Goal: Use online tool/utility: Utilize a website feature to perform a specific function

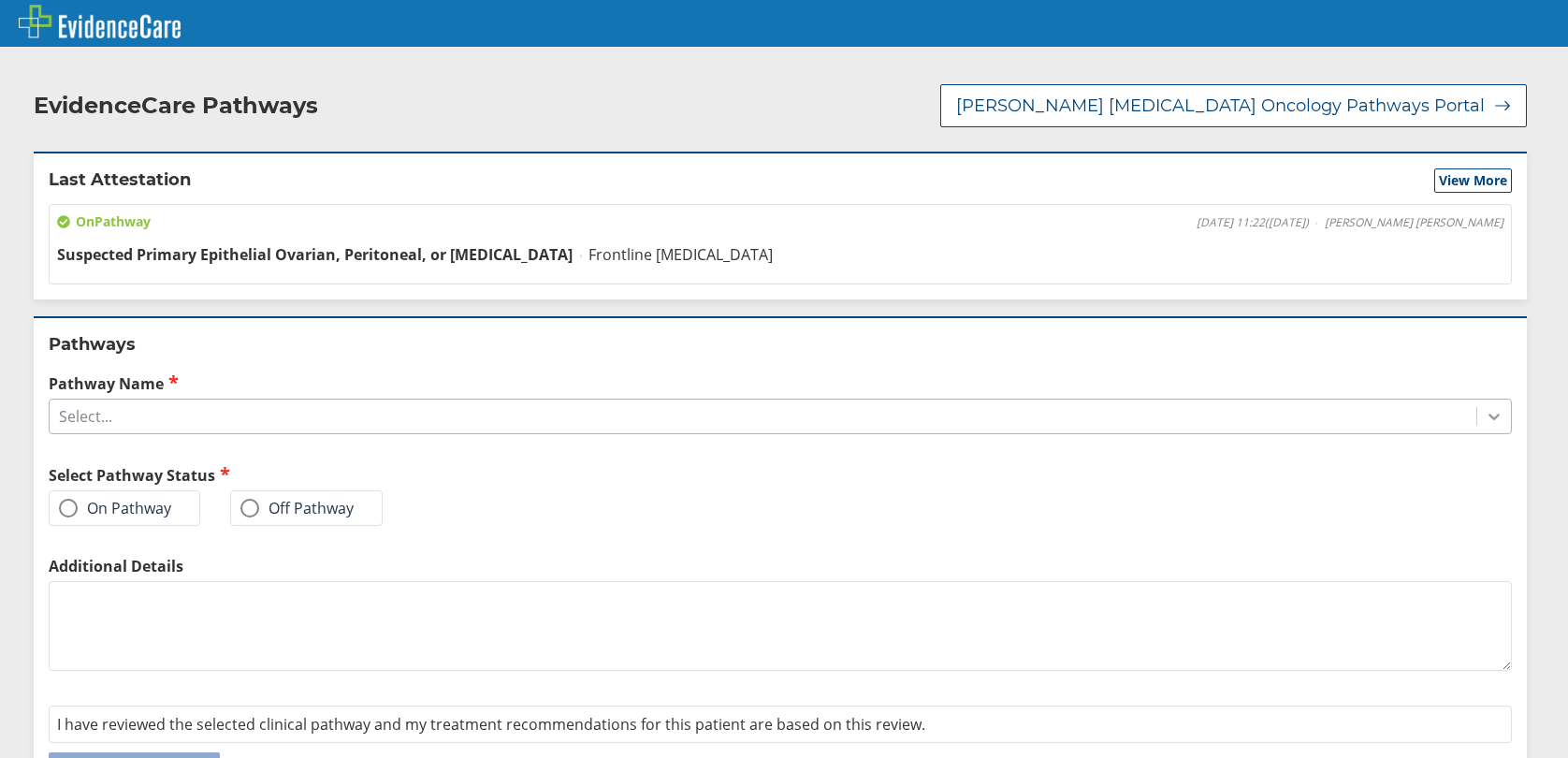
click at [1485, 411] on icon at bounding box center [1494, 416] width 18 height 18
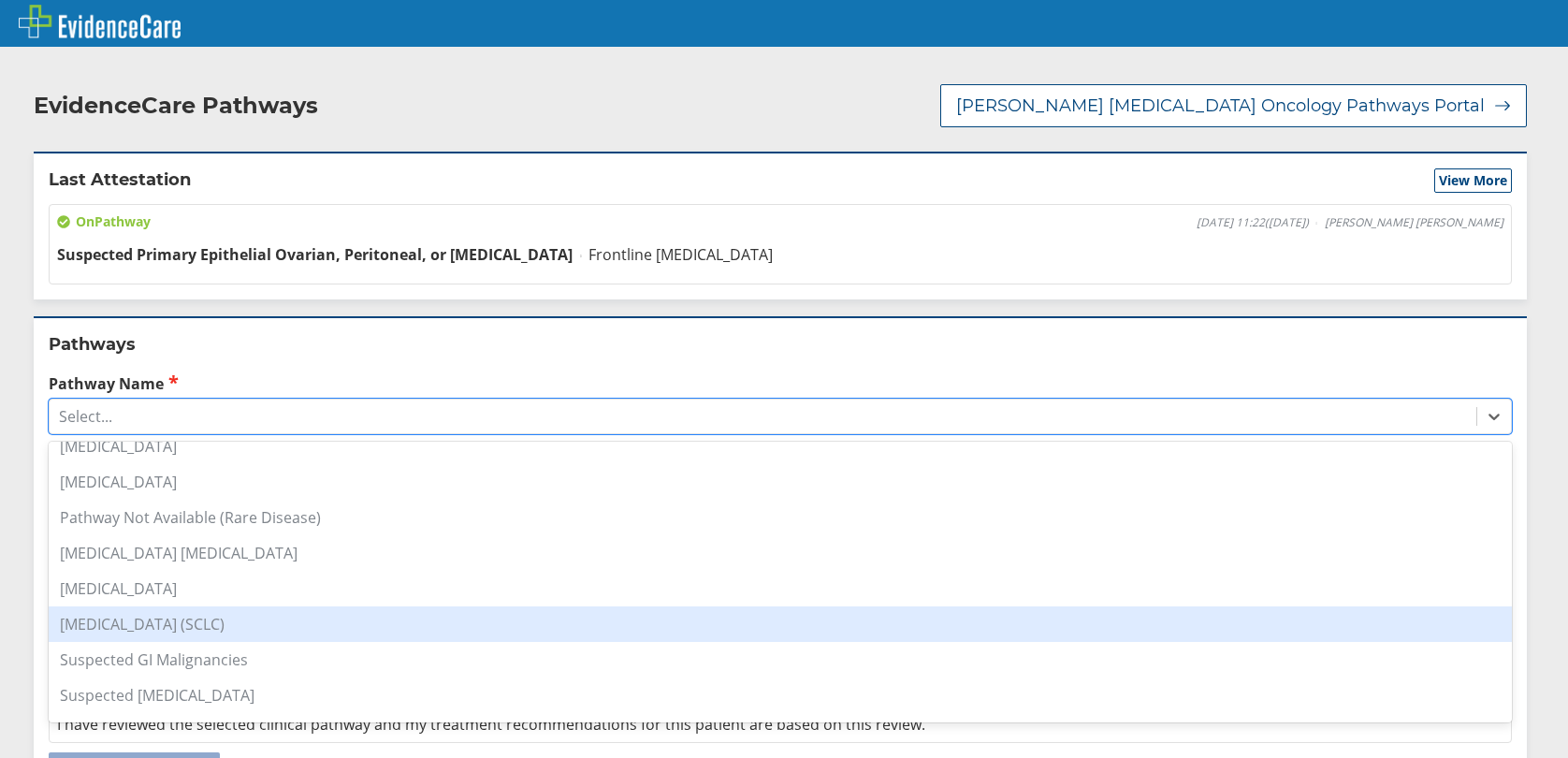
scroll to position [1498, 0]
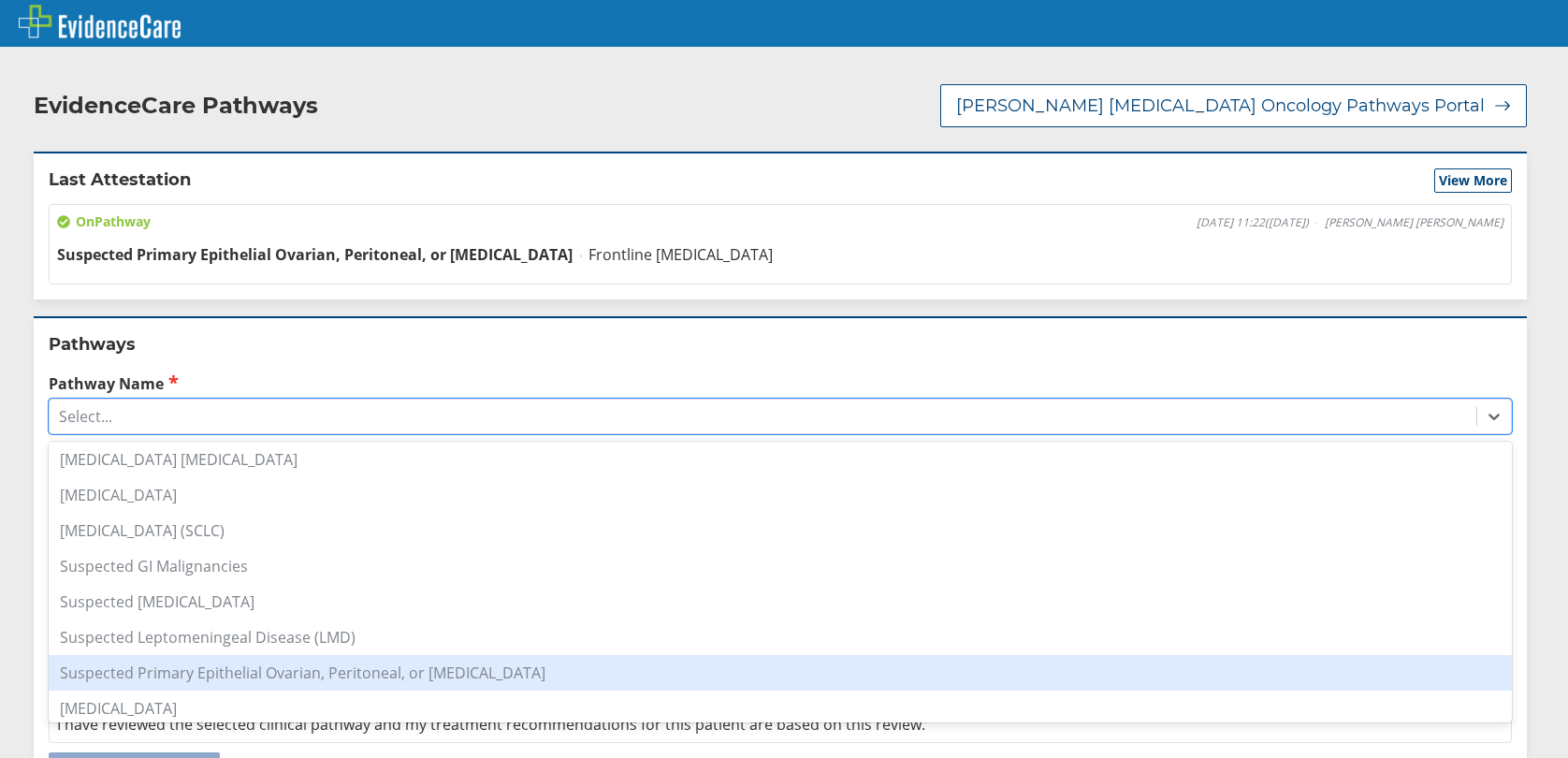
click at [247, 676] on div "Suspected Primary Epithelial Ovarian, Peritoneal, or [MEDICAL_DATA]" at bounding box center [781, 672] width 1463 height 36
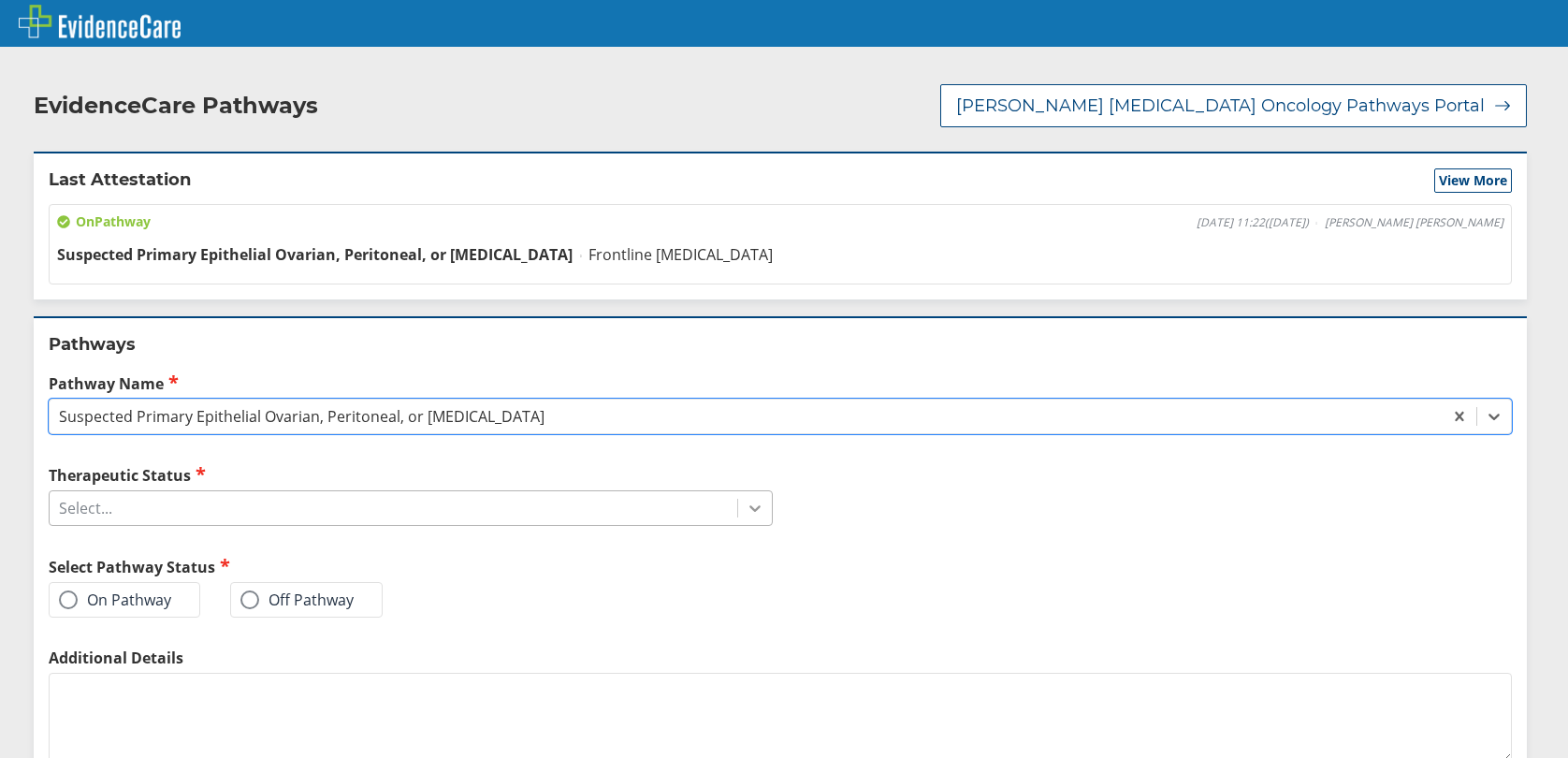
drag, startPoint x: 752, startPoint y: 509, endPoint x: 511, endPoint y: 522, distance: 241.4
click at [751, 509] on icon at bounding box center [755, 508] width 18 height 18
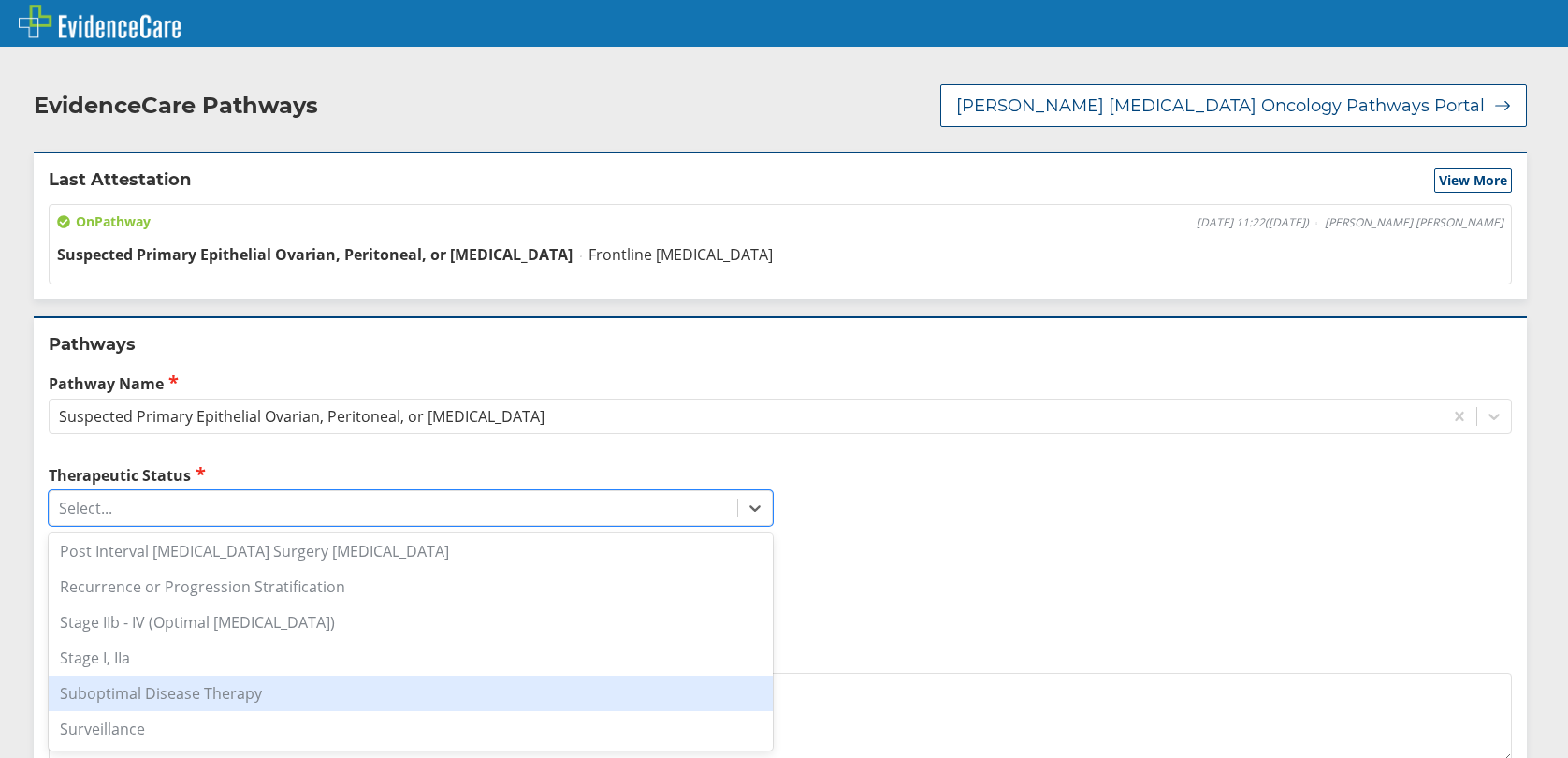
scroll to position [0, 0]
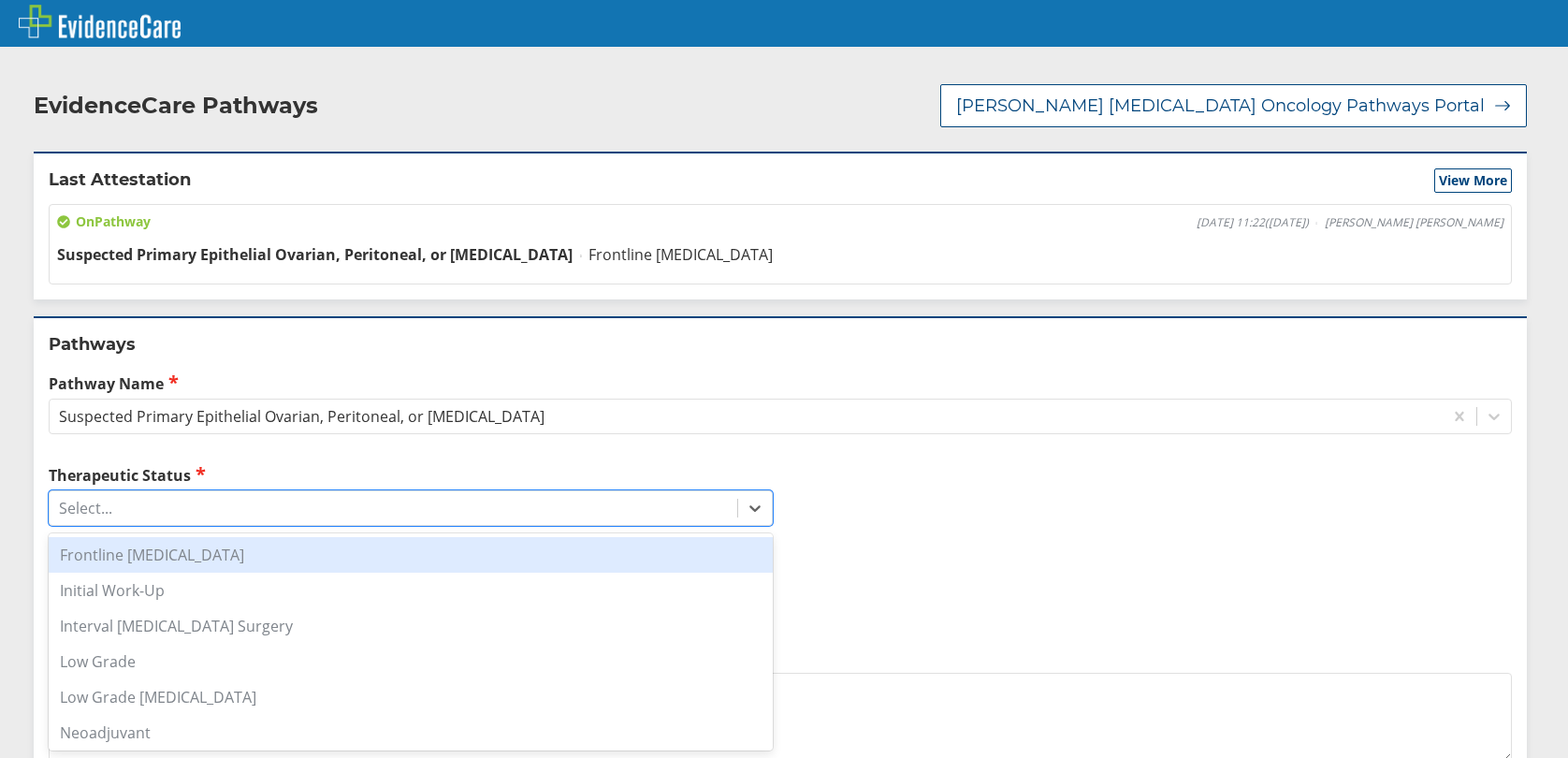
click at [205, 543] on div "Frontline [MEDICAL_DATA]" at bounding box center [411, 555] width 724 height 36
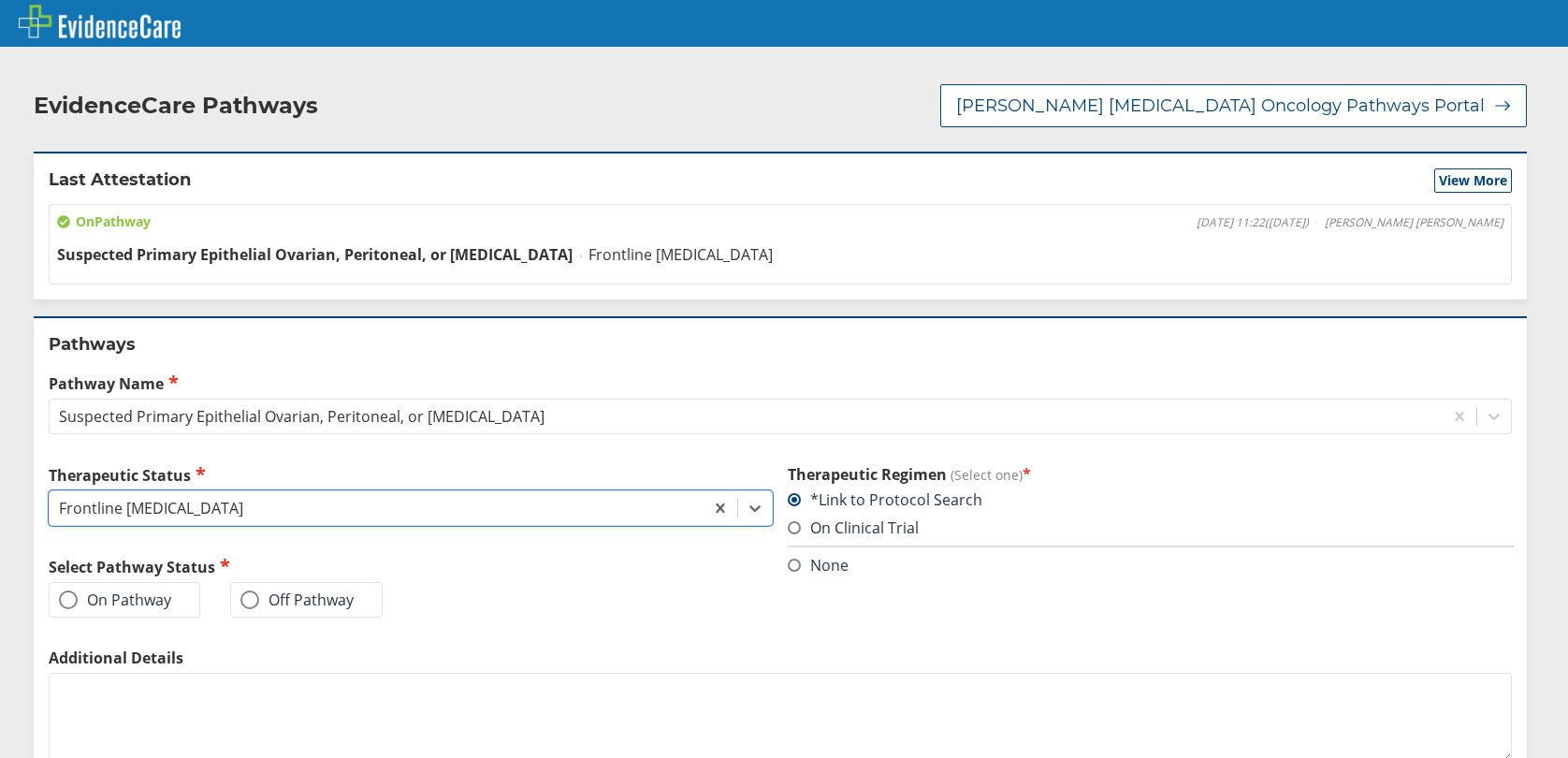
click at [76, 594] on span at bounding box center [67, 599] width 18 height 18
click at [0, 0] on input "On Pathway" at bounding box center [0, 0] width 0 height 0
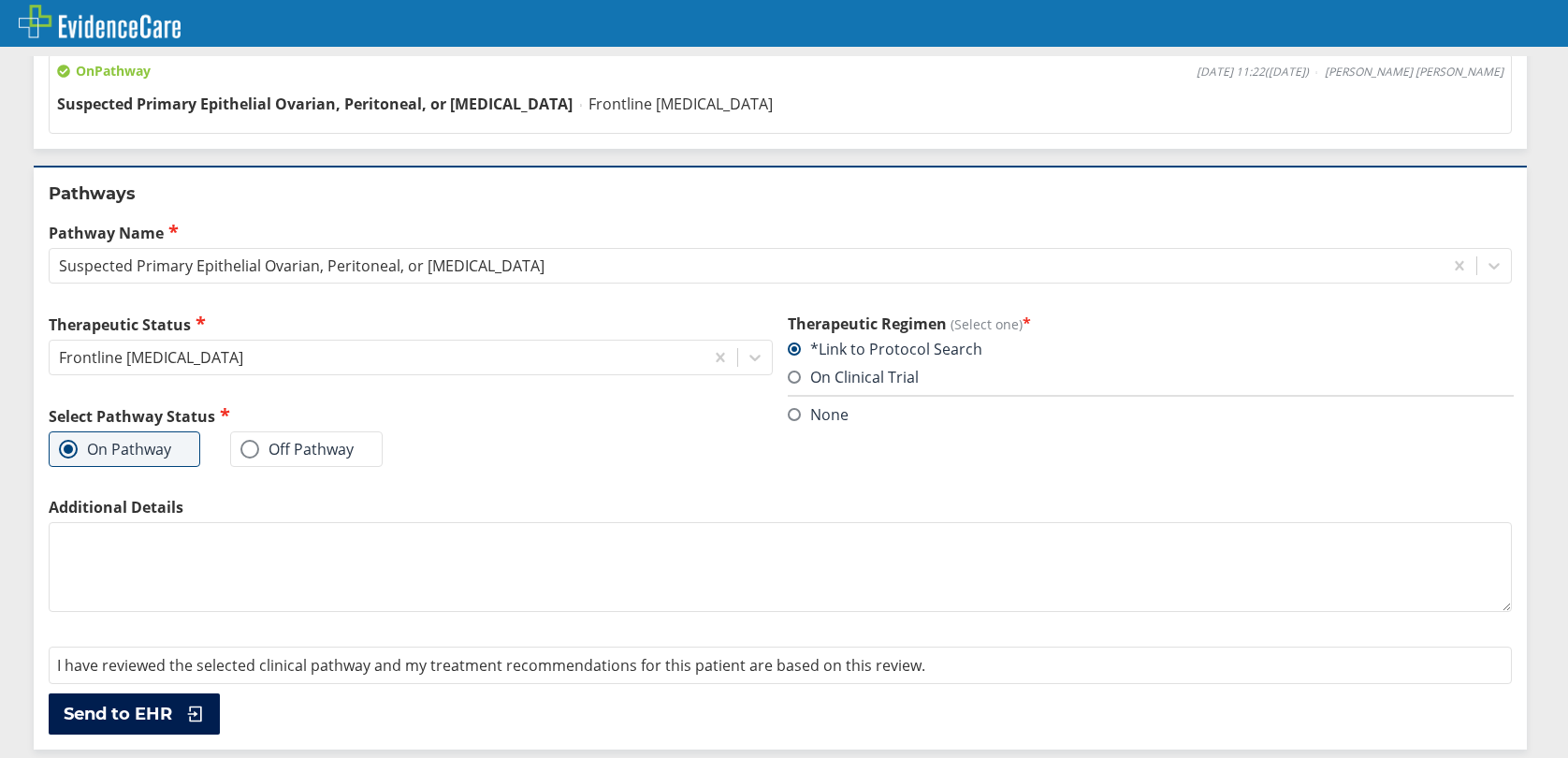
click at [141, 707] on span "Send to EHR" at bounding box center [117, 714] width 109 height 22
